Goal: Find specific page/section: Find specific page/section

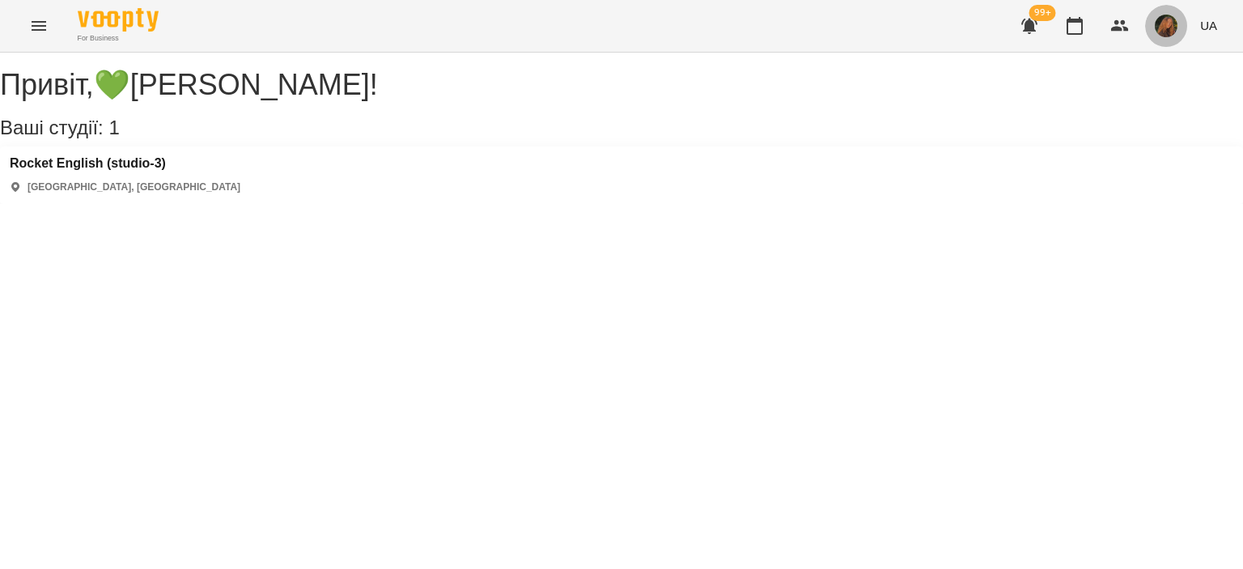
click at [1161, 27] on img "button" at bounding box center [1166, 26] width 23 height 23
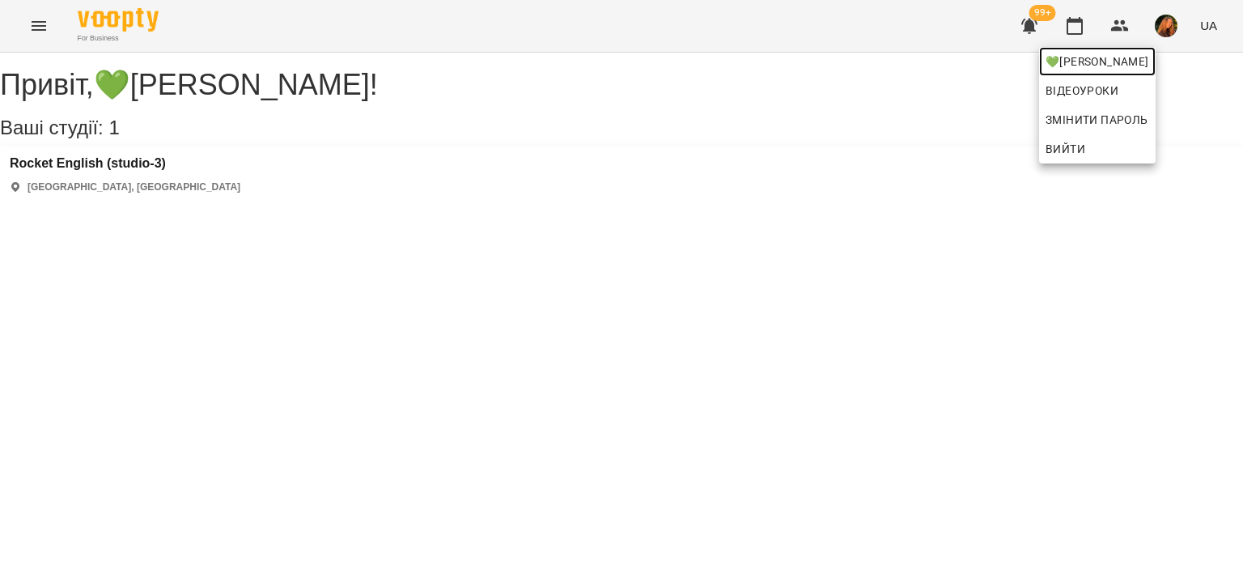
click at [1134, 66] on span "💚[PERSON_NAME]" at bounding box center [1098, 61] width 104 height 19
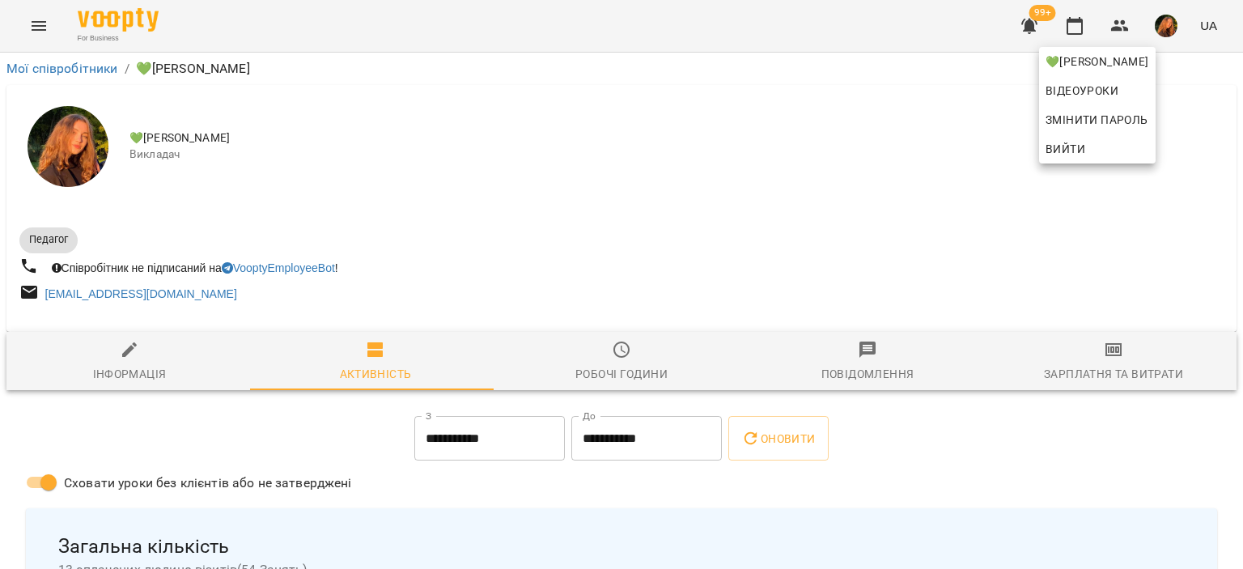
click at [1135, 190] on div at bounding box center [621, 284] width 1243 height 569
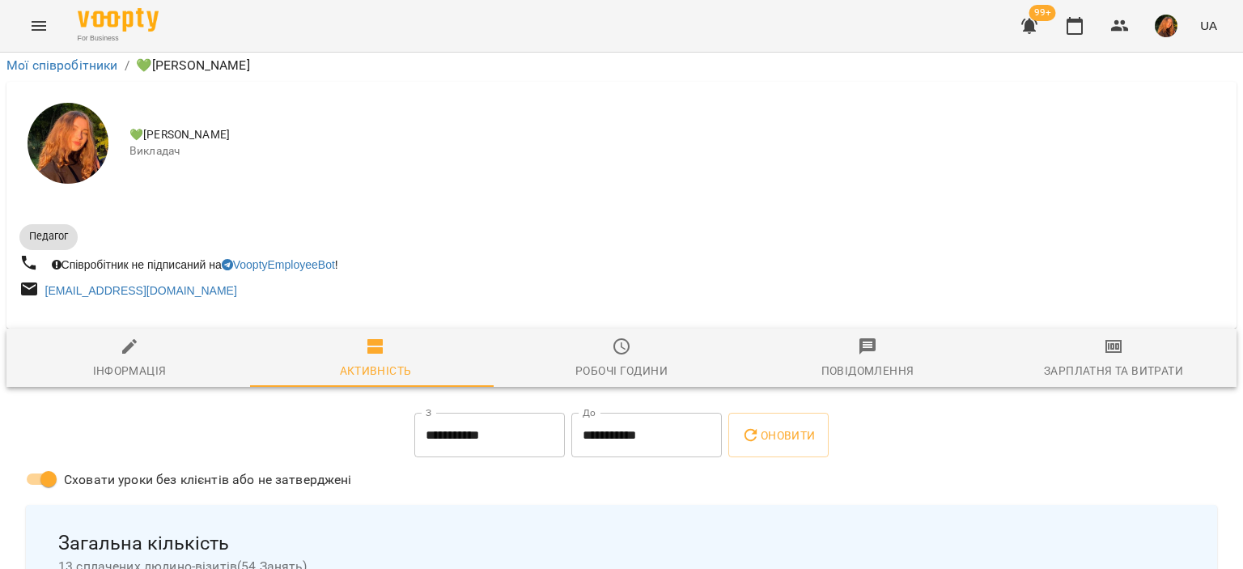
scroll to position [3686, 0]
